Goal: Task Accomplishment & Management: Use online tool/utility

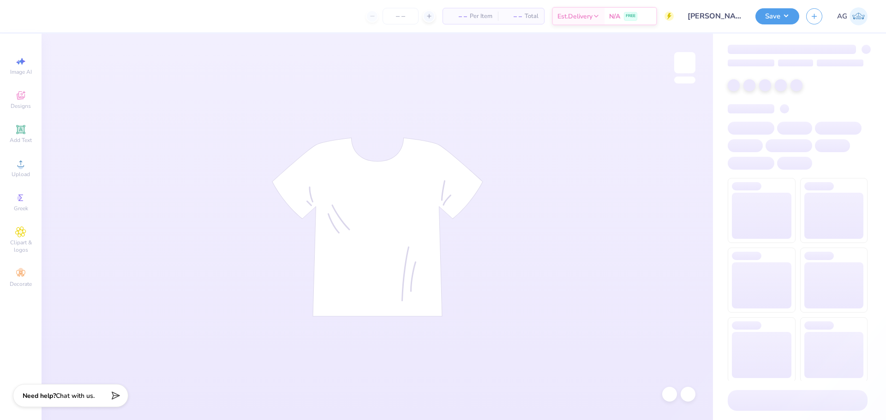
type input "[PERSON_NAME] : [GEOGRAPHIC_DATA]"
type input "24"
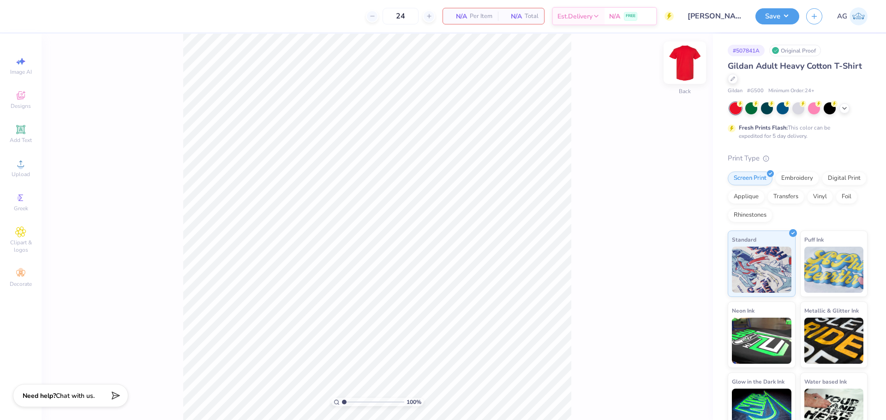
click at [691, 62] on img at bounding box center [684, 62] width 37 height 37
click at [791, 53] on div "Original Proof" at bounding box center [795, 51] width 52 height 12
drag, startPoint x: 792, startPoint y: 55, endPoint x: 803, endPoint y: 64, distance: 14.2
click at [796, 60] on div "# 507841A Original Proof Gildan Adult Heavy Cotton T-Shirt Gildan # G500 Minimu…" at bounding box center [799, 236] width 173 height 405
click at [865, 89] on div "# 507841A Original Proof Gildan Adult Heavy Cotton T-Shirt Gildan # G500 Minimu…" at bounding box center [799, 236] width 173 height 405
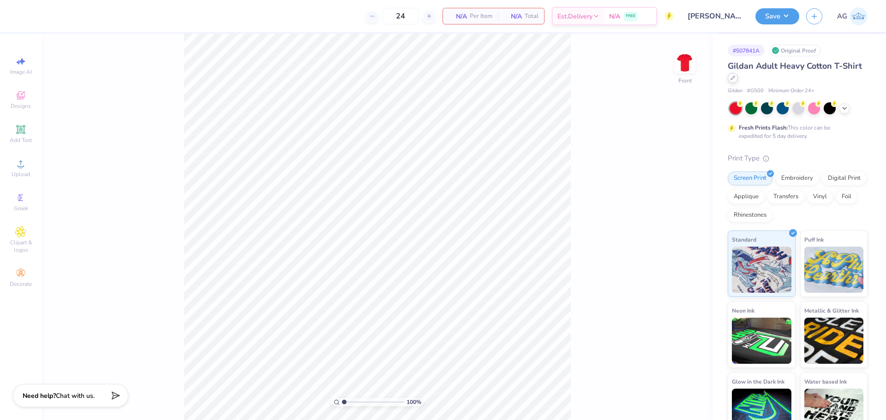
click at [735, 78] on icon at bounding box center [732, 78] width 5 height 5
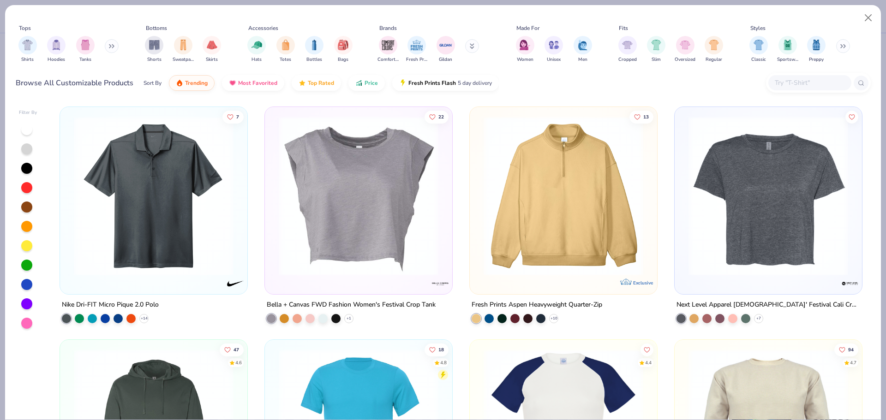
click at [794, 80] on input "text" at bounding box center [809, 82] width 71 height 11
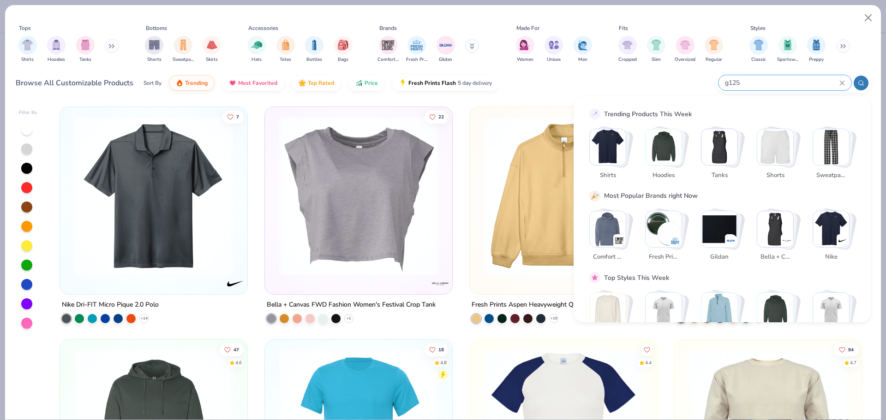
type input "g125"
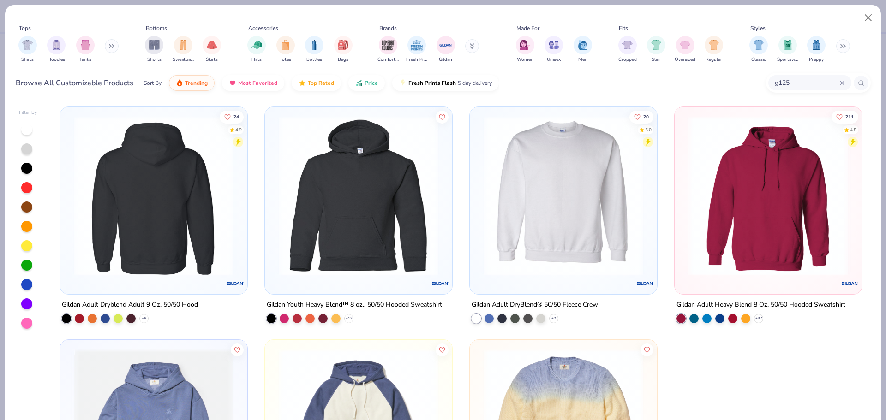
click at [216, 186] on div at bounding box center [154, 196] width 506 height 160
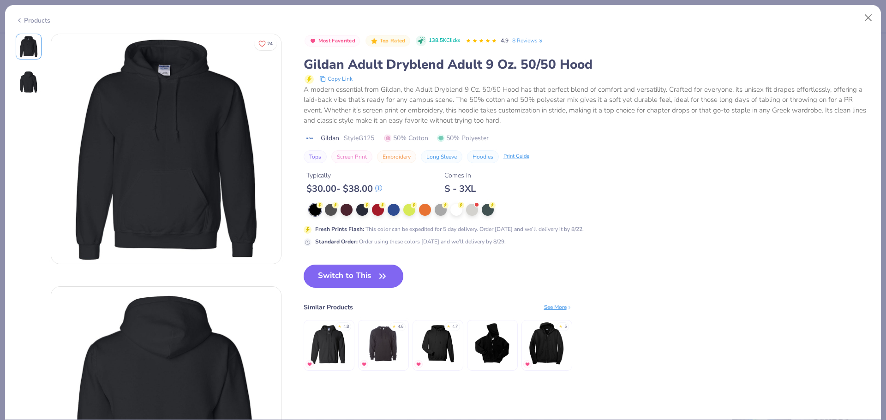
click at [370, 282] on button "Switch to This" at bounding box center [353, 276] width 100 height 23
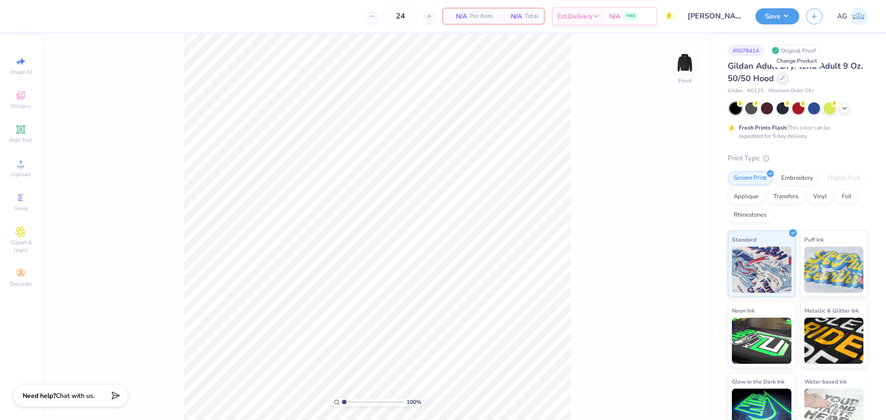
click at [784, 80] on icon at bounding box center [782, 78] width 4 height 4
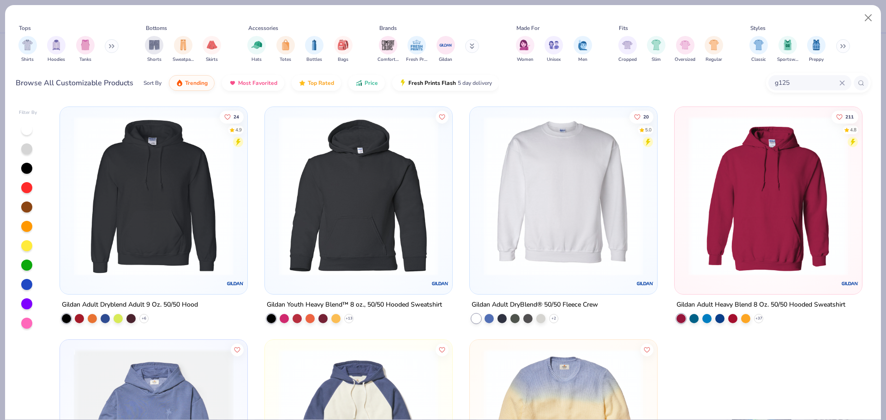
click at [781, 89] on div "g125" at bounding box center [809, 82] width 83 height 15
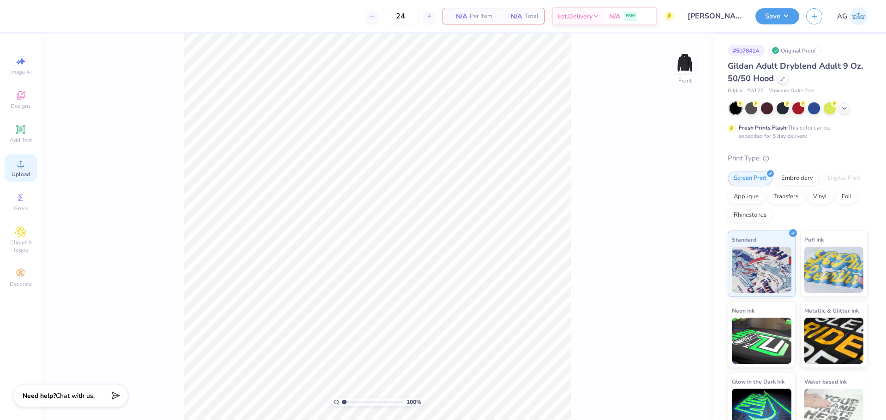
click at [19, 170] on div "Upload" at bounding box center [21, 168] width 32 height 27
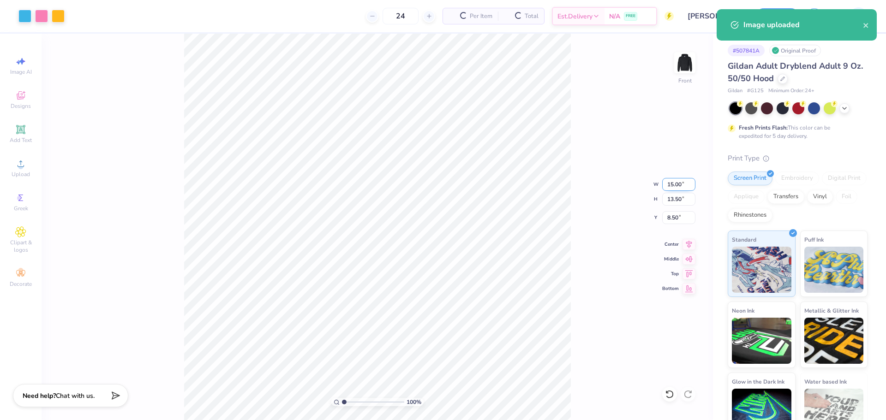
click at [678, 183] on input "15.00" at bounding box center [678, 184] width 33 height 13
type input "12.50"
type input "11.25"
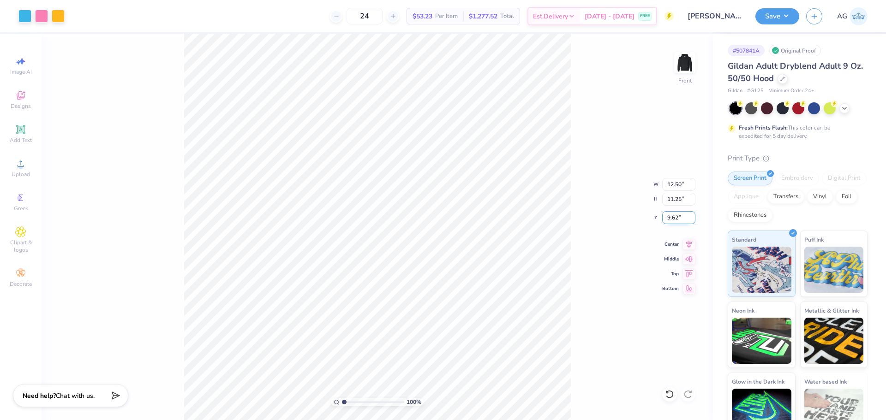
click at [670, 220] on input "9.62" at bounding box center [678, 217] width 33 height 13
type input "6.00"
click at [691, 243] on icon at bounding box center [688, 243] width 13 height 11
click at [798, 22] on div "Save" at bounding box center [777, 16] width 44 height 16
click at [779, 20] on button "Save" at bounding box center [777, 15] width 44 height 16
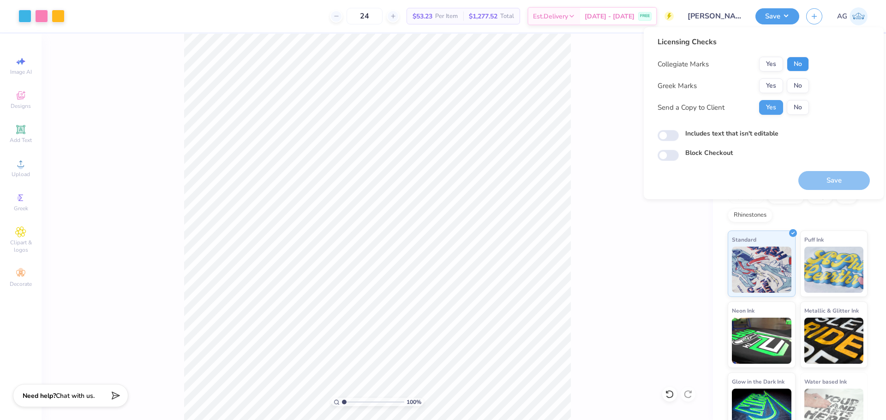
click at [805, 65] on button "No" at bounding box center [797, 64] width 22 height 15
click at [781, 88] on button "Yes" at bounding box center [771, 85] width 24 height 15
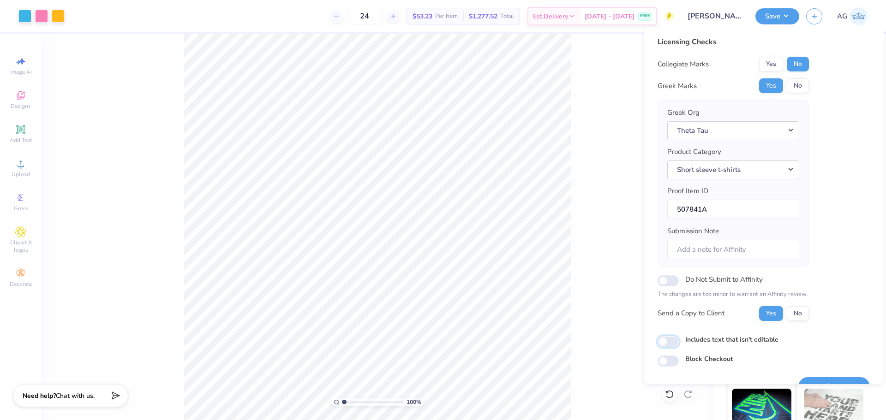
click at [677, 344] on input "Includes text that isn't editable" at bounding box center [667, 341] width 21 height 11
checkbox input "true"
click at [815, 377] on div "Save" at bounding box center [833, 386] width 71 height 19
click at [819, 383] on button "Save" at bounding box center [833, 386] width 71 height 19
